Goal: Communication & Community: Participate in discussion

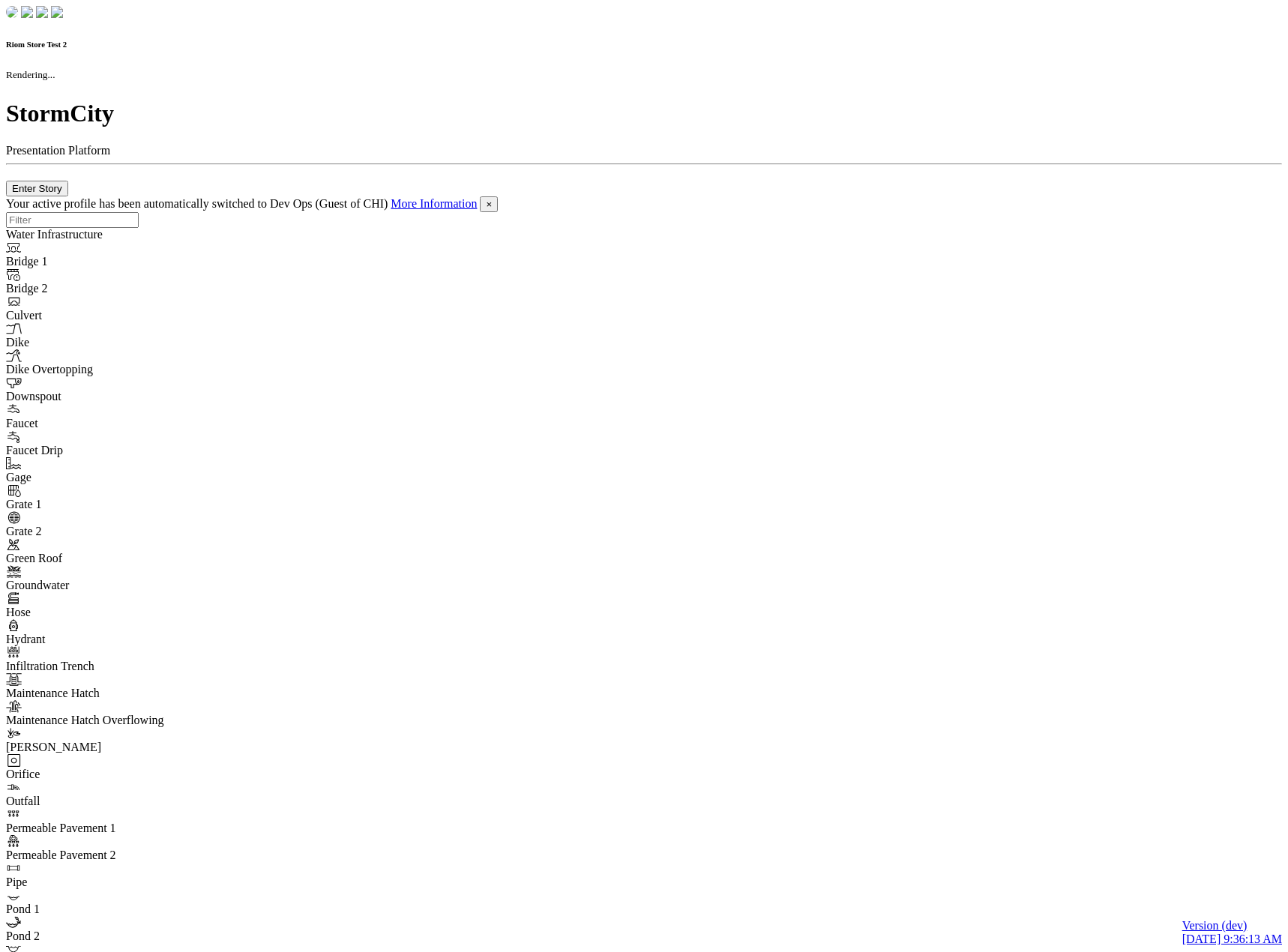
checkbox input "true"
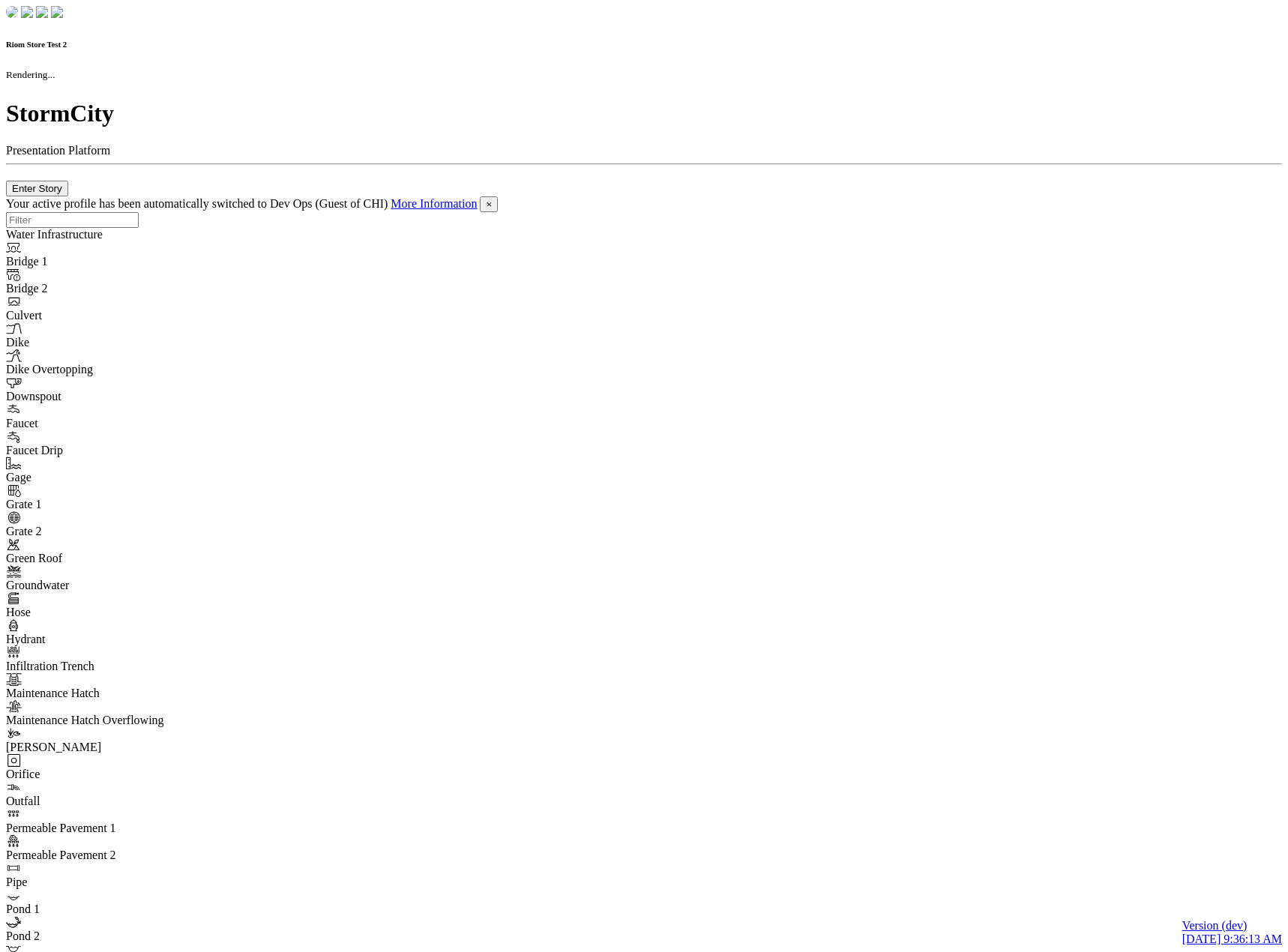
checkbox input "true"
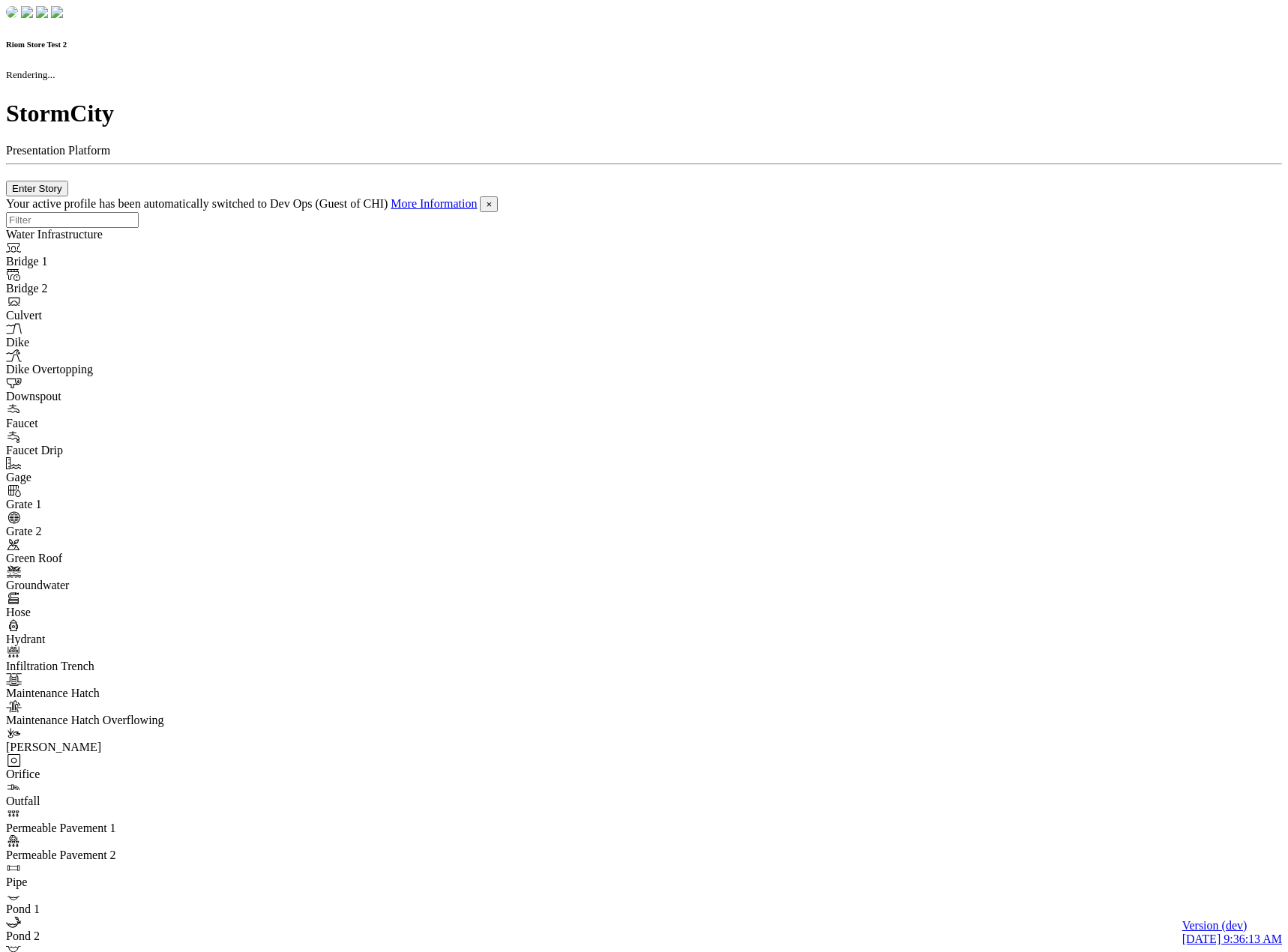
checkbox input "false"
checkbox input "true"
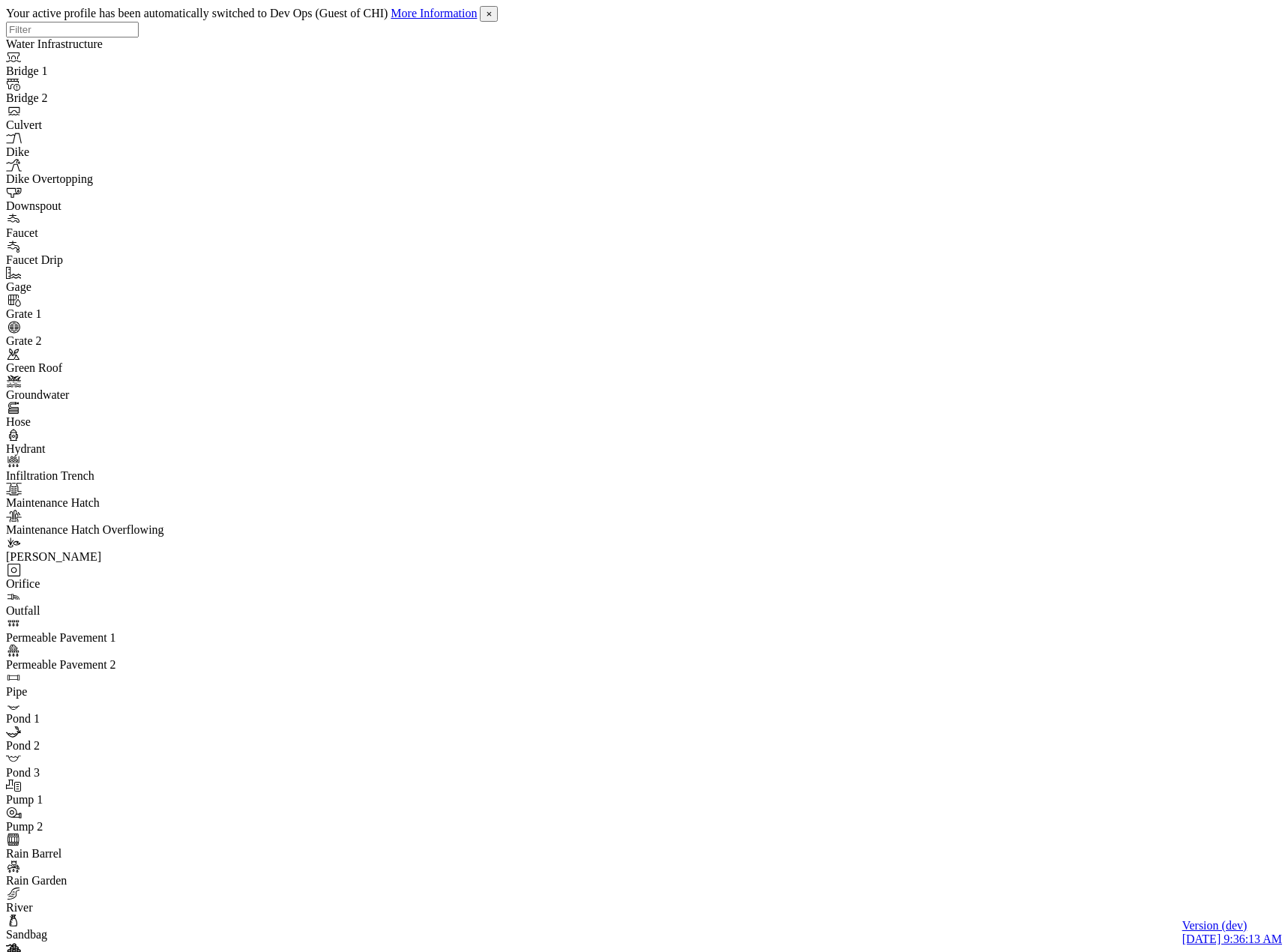
click at [192, 380] on div at bounding box center [650, 457] width 1288 height 915
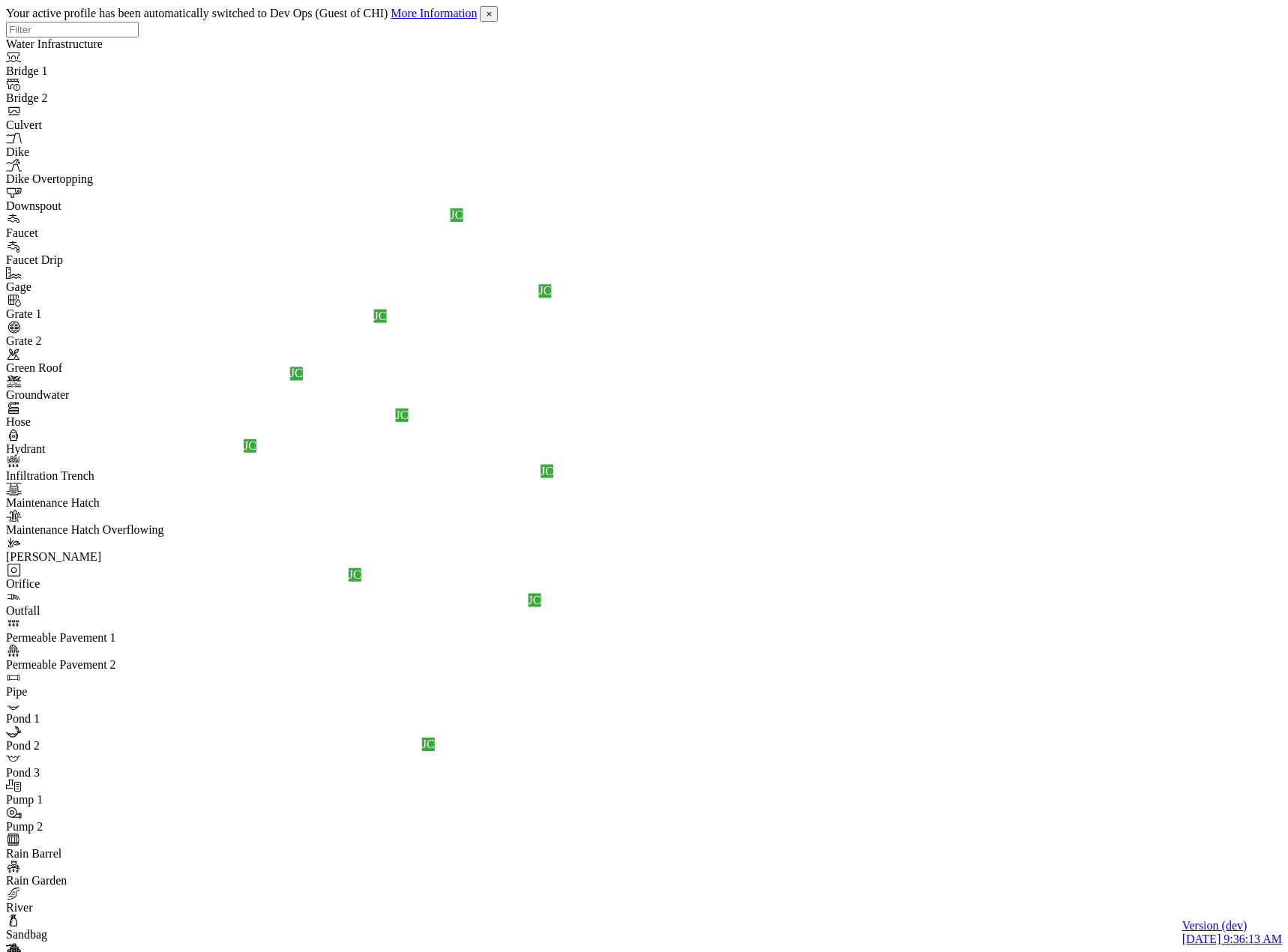
drag, startPoint x: 282, startPoint y: 121, endPoint x: 278, endPoint y: 164, distance: 43.2
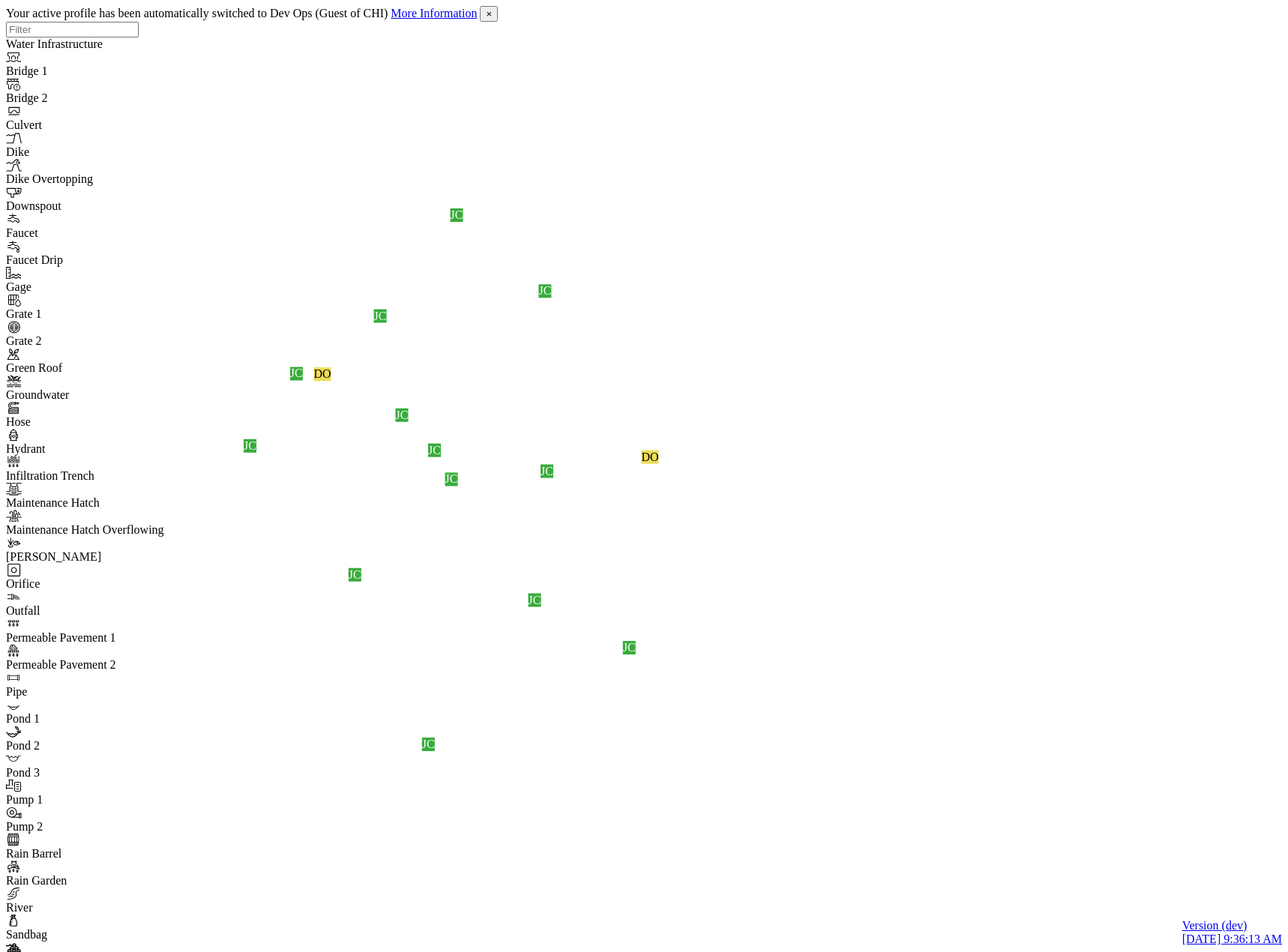
click at [492, 16] on span "×" at bounding box center [489, 13] width 6 height 11
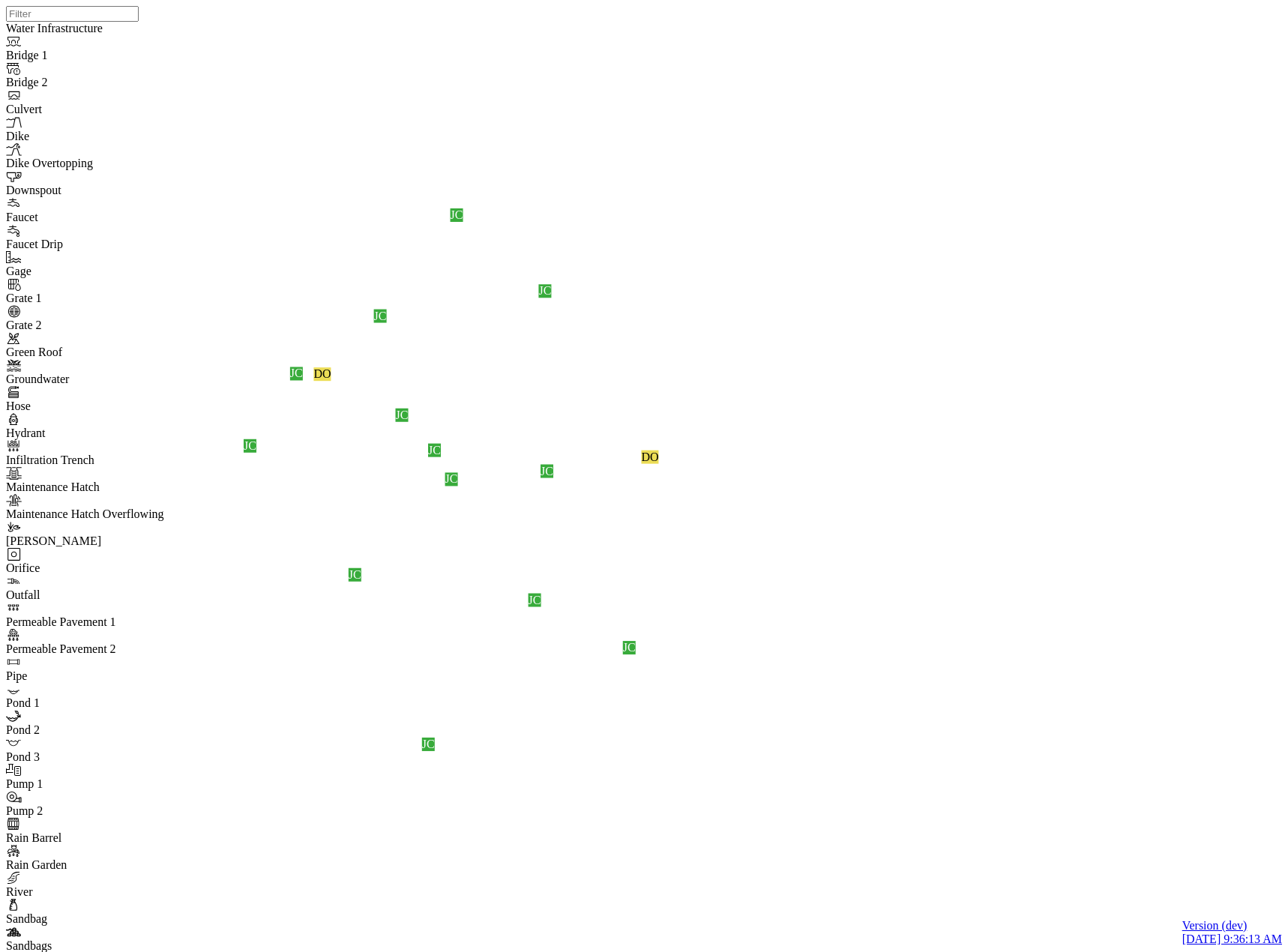
click at [671, 273] on div "JC" at bounding box center [664, 265] width 13 height 13
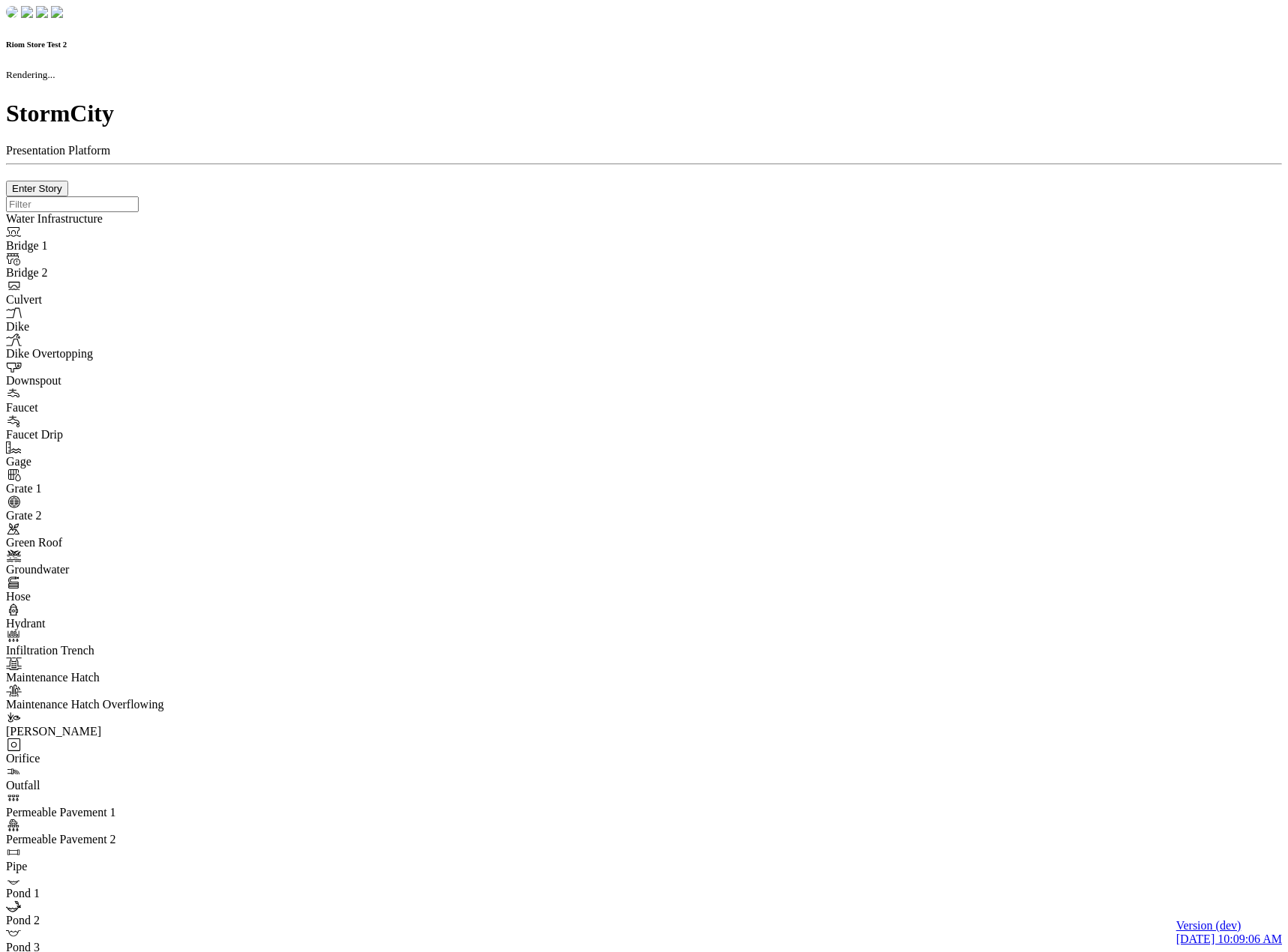
checkbox input "true"
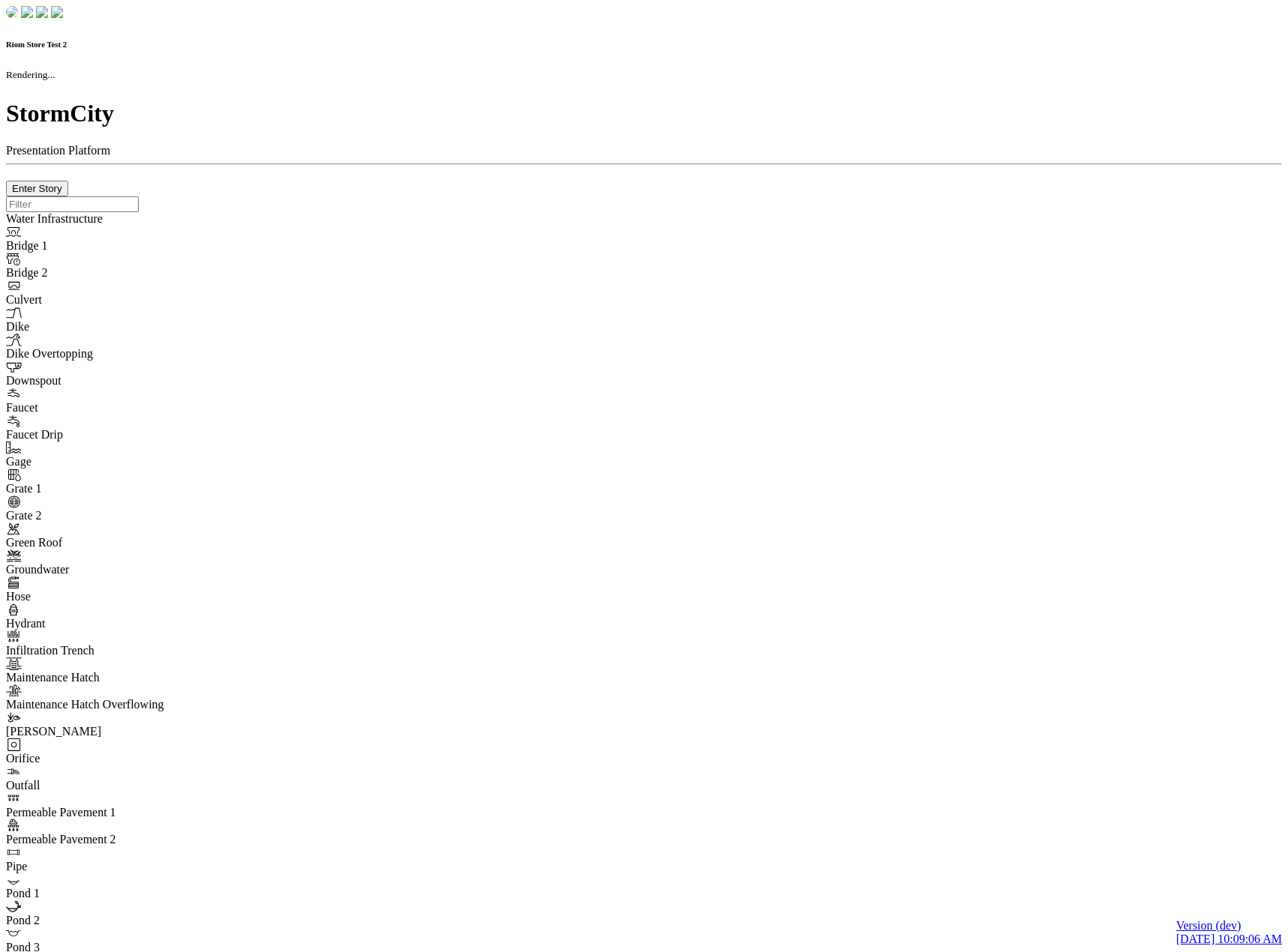
checkbox input "true"
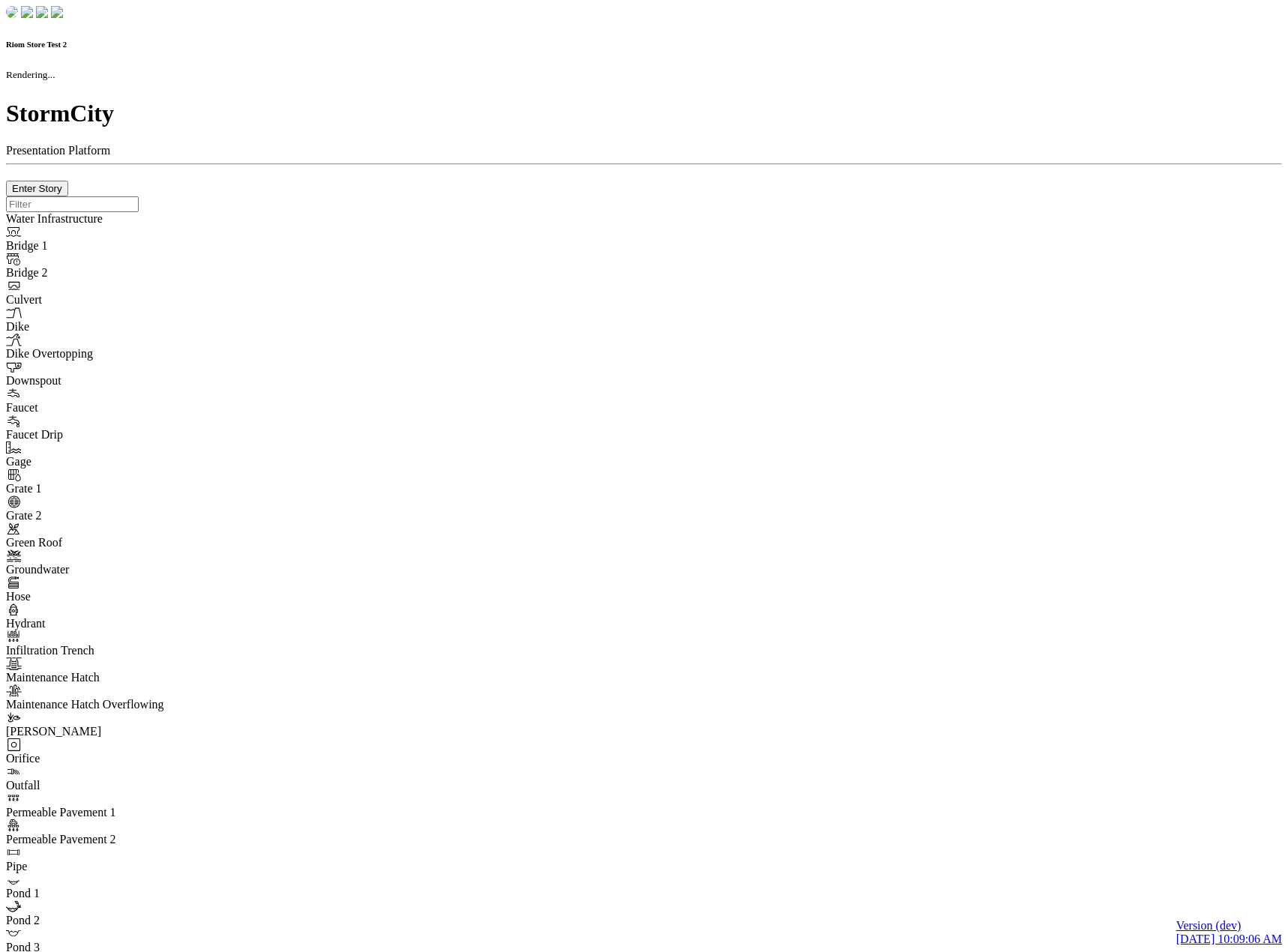
checkbox input "false"
checkbox input "true"
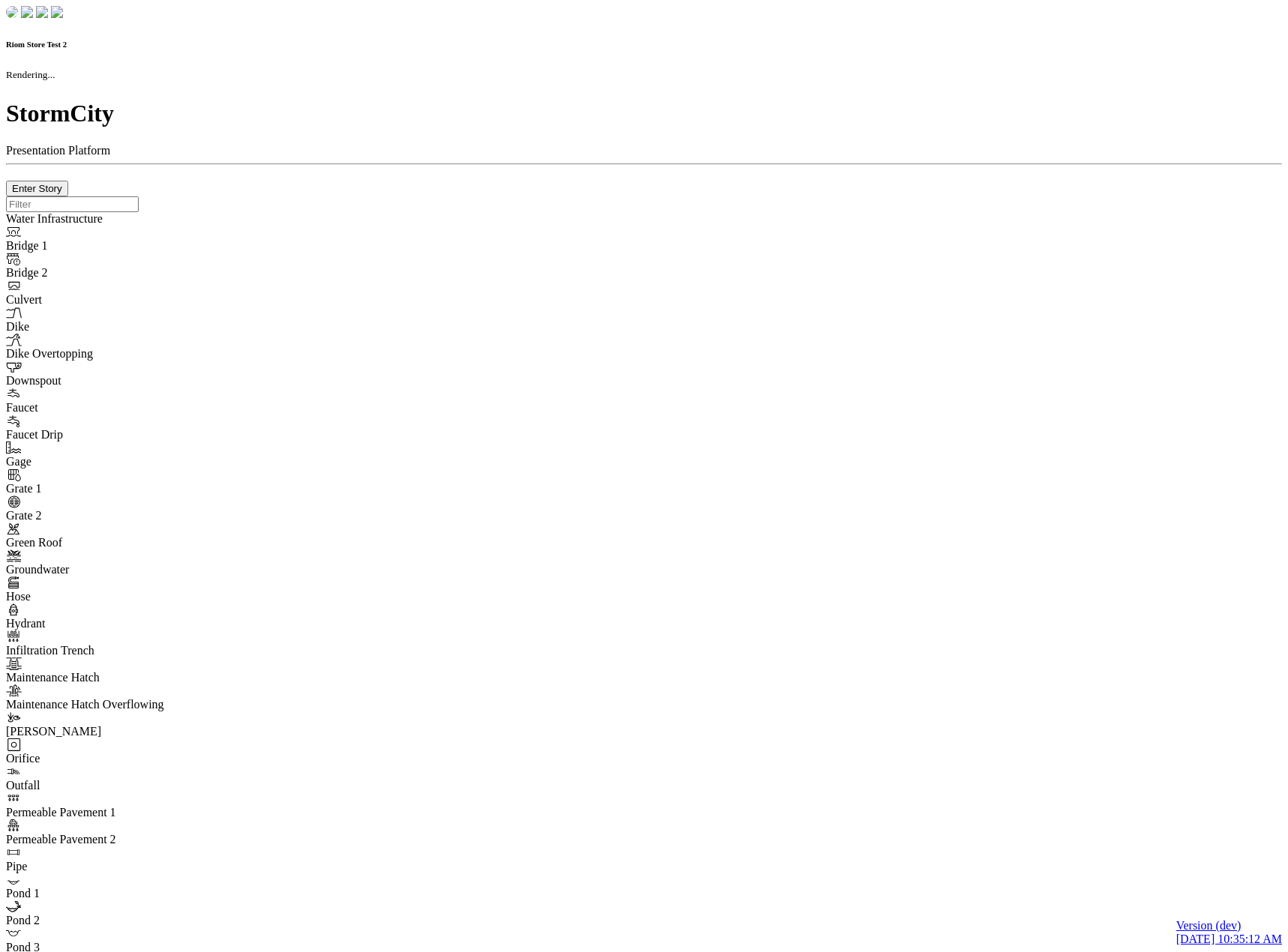
checkbox input "true"
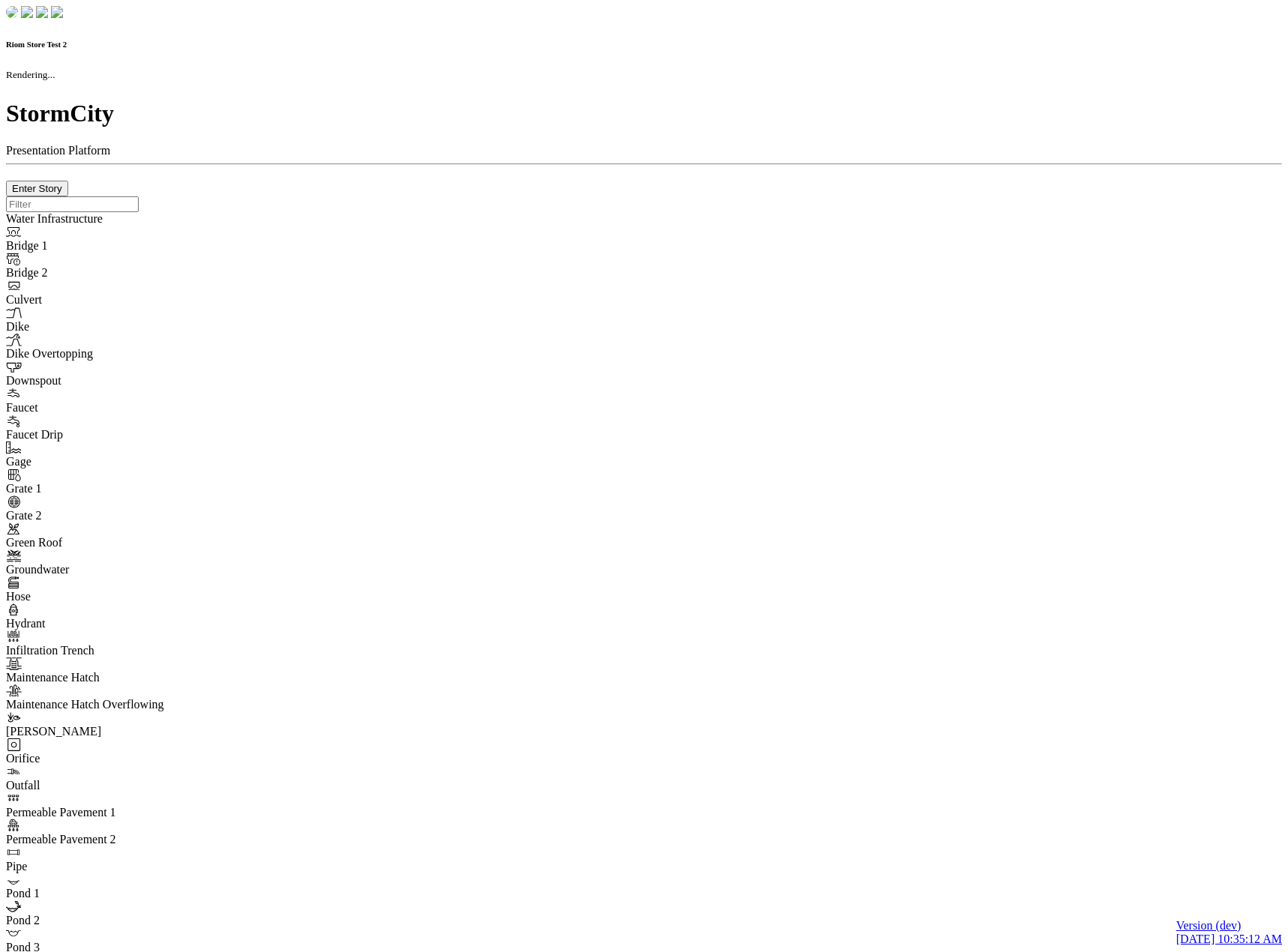
checkbox input "true"
checkbox input "false"
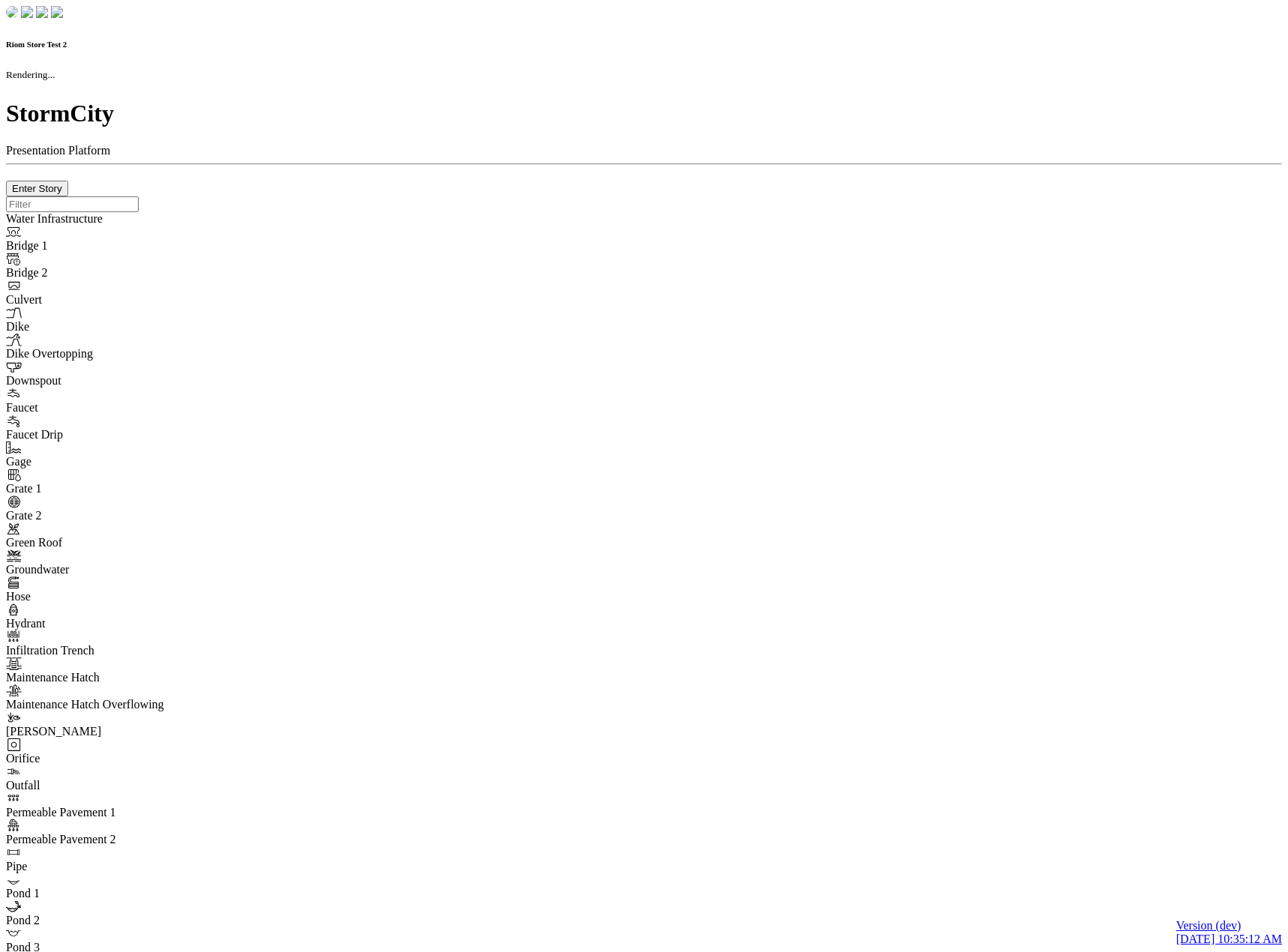
checkbox input "true"
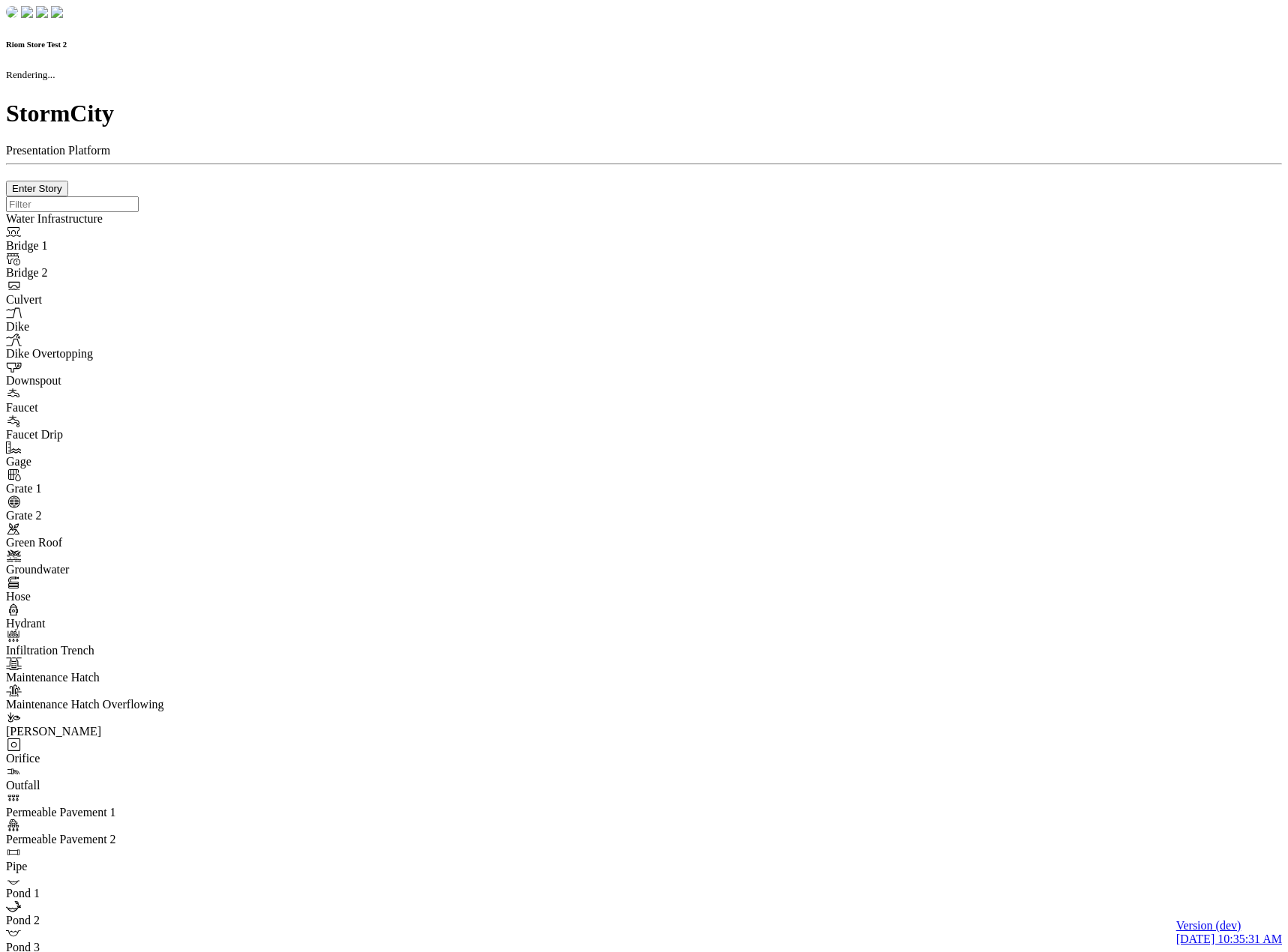
checkbox input "true"
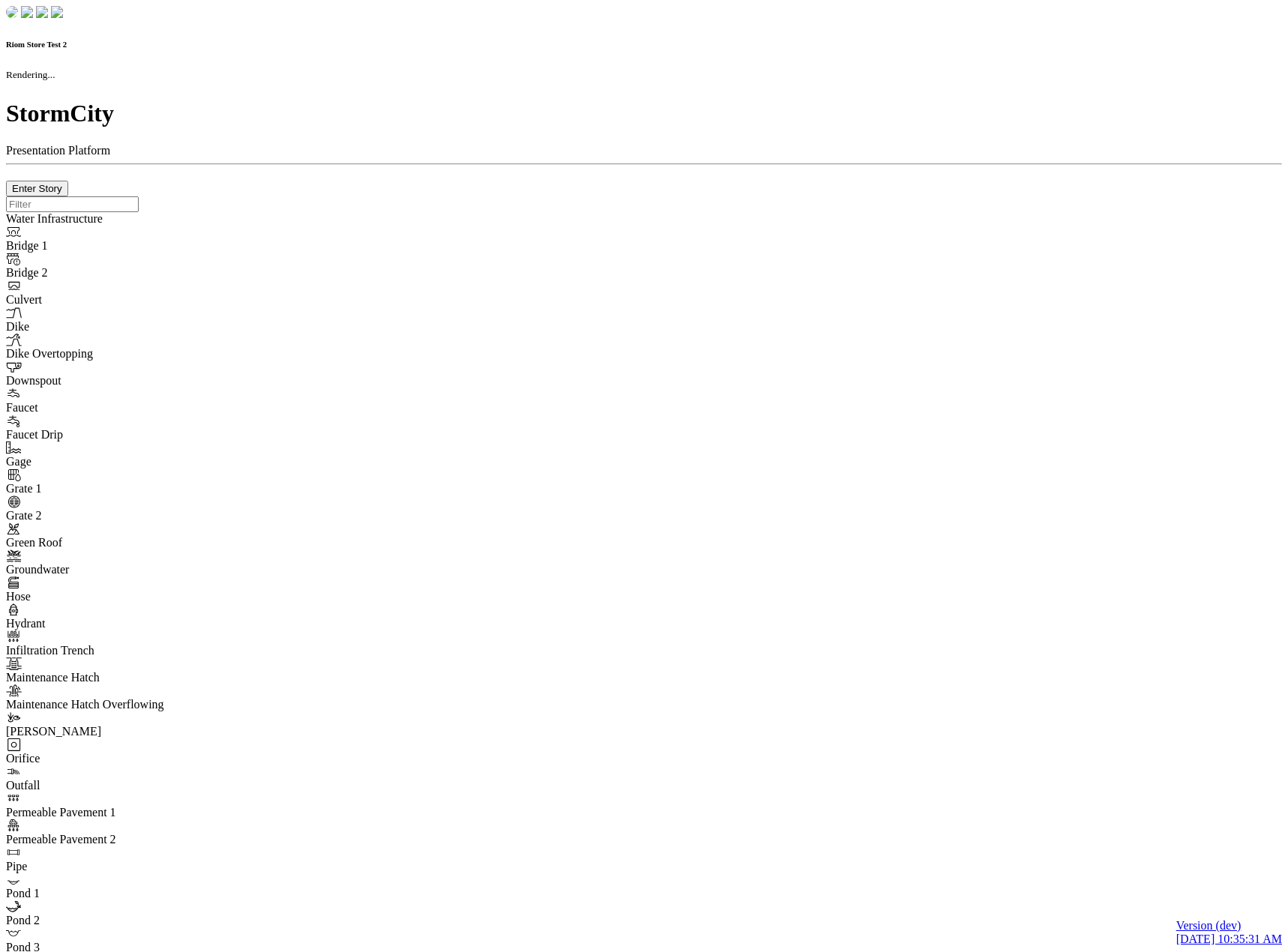
checkbox input "true"
checkbox input "false"
checkbox input "true"
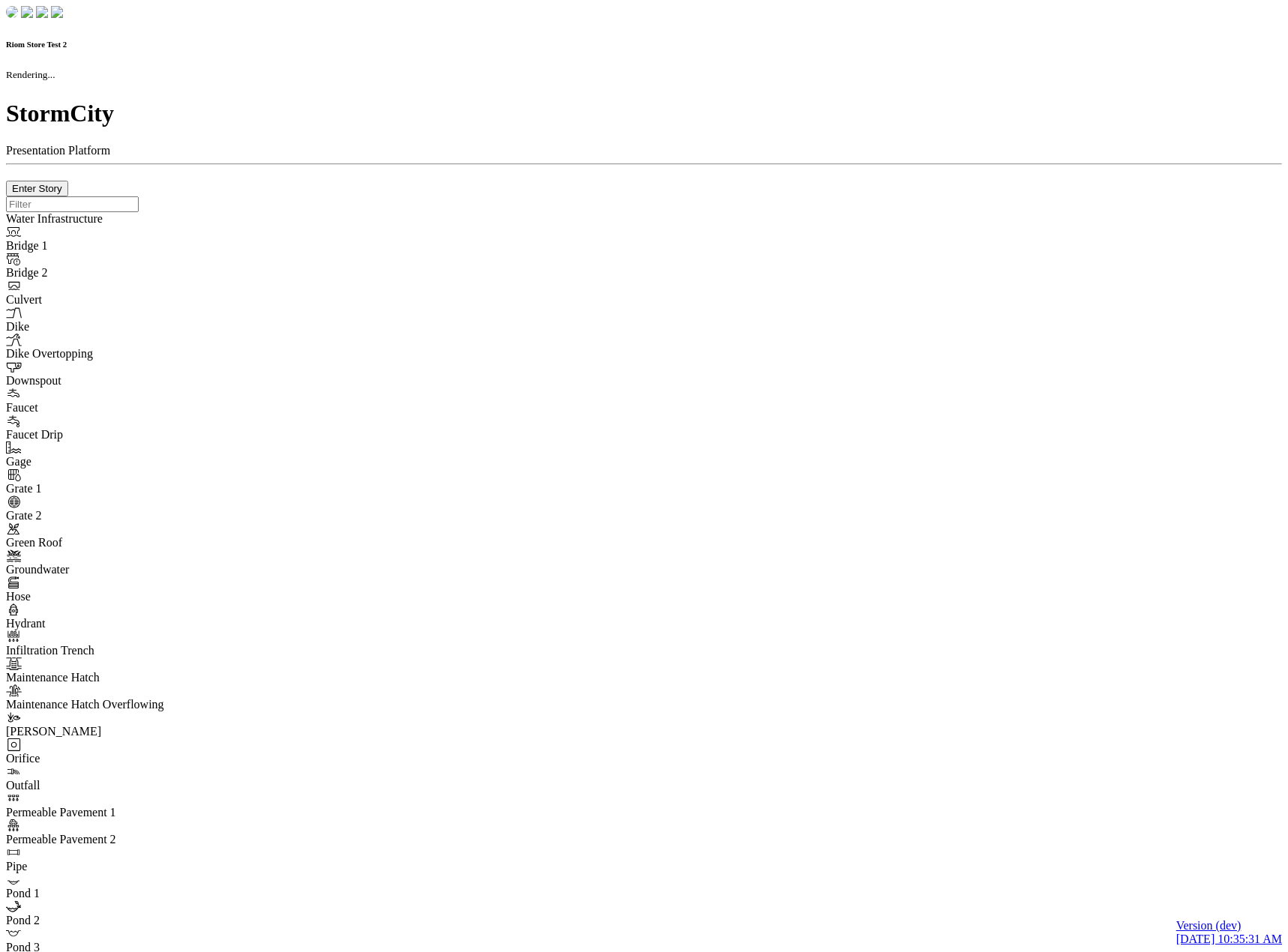
checkbox input "true"
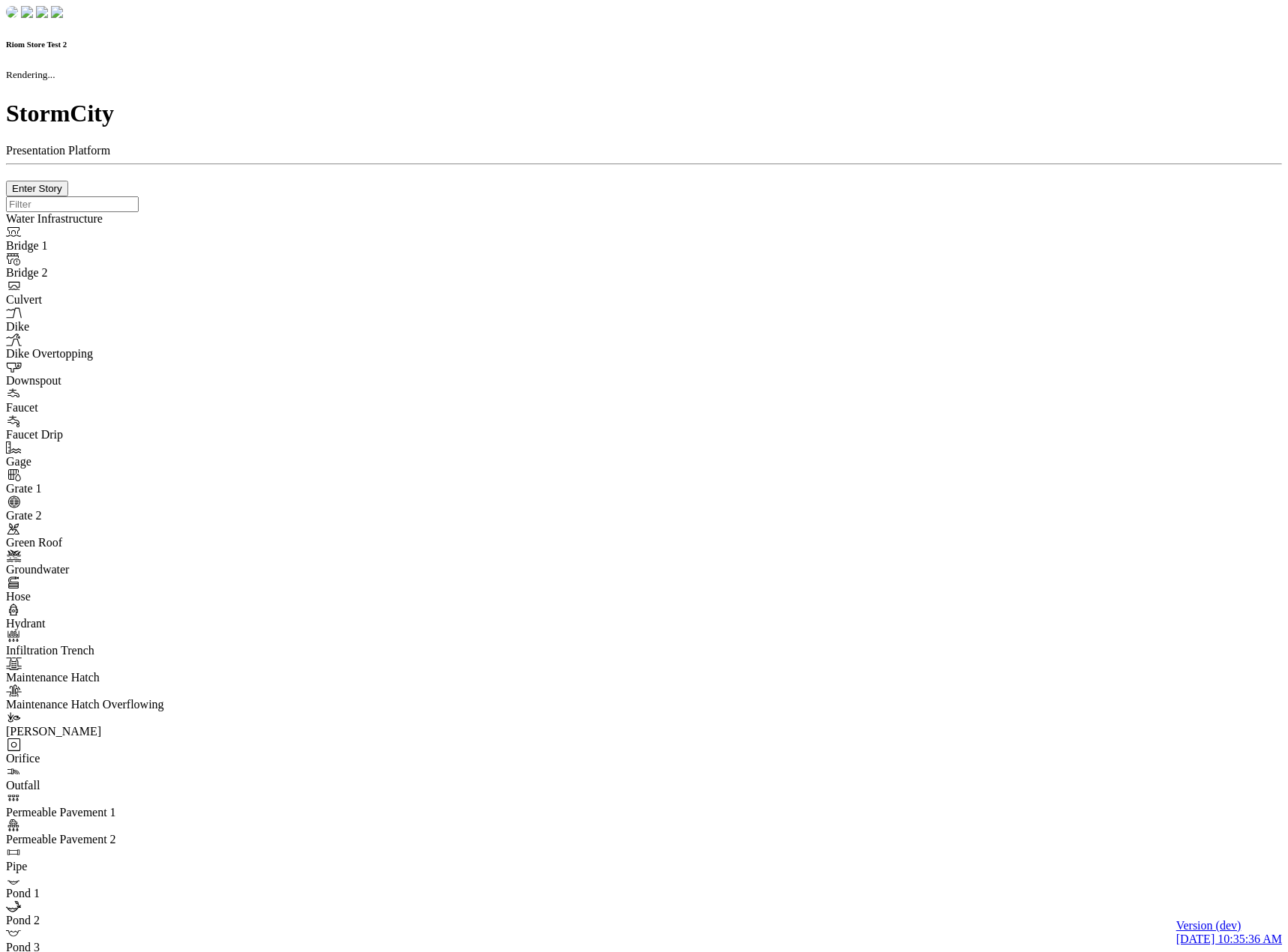
checkbox input "true"
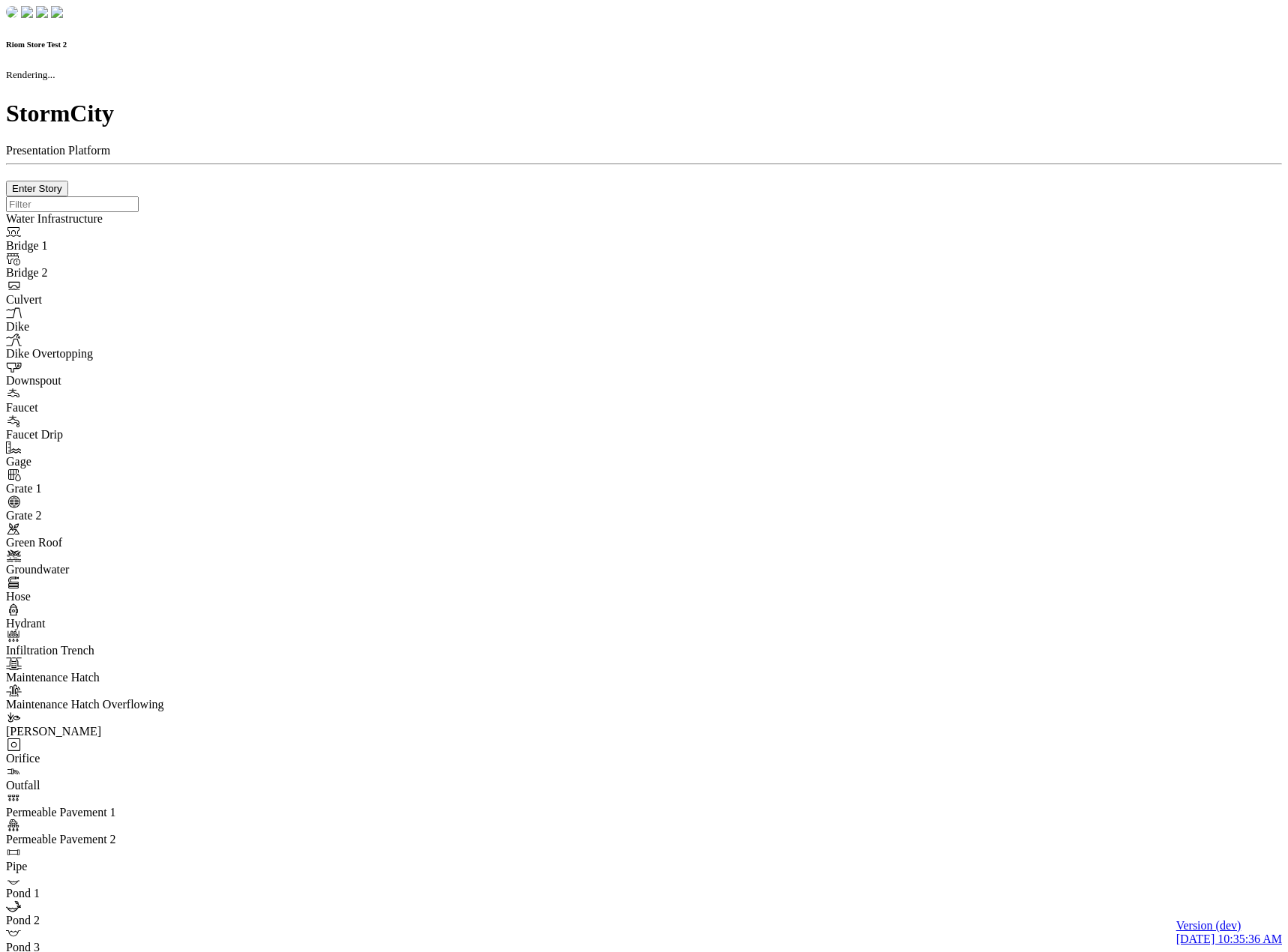
checkbox input "true"
checkbox input "false"
checkbox input "true"
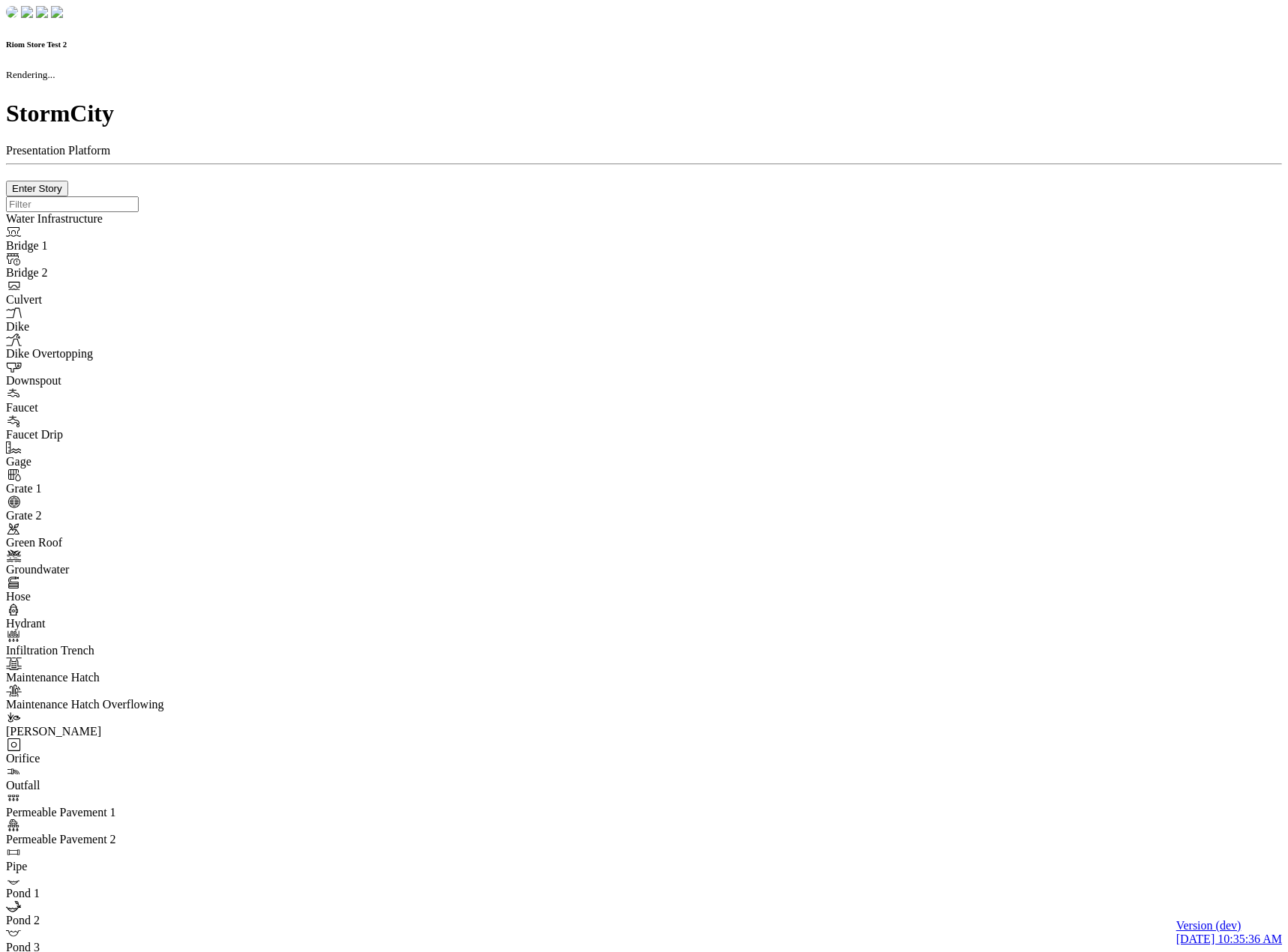
checkbox input "true"
